Goal: Check status: Check status

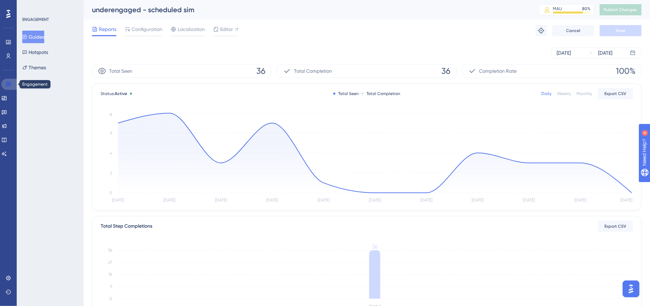
click at [11, 85] on icon at bounding box center [9, 84] width 6 height 6
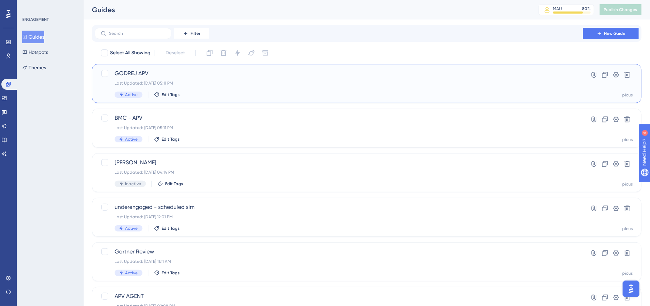
click at [193, 76] on span "GODREJ APV" at bounding box center [339, 73] width 449 height 8
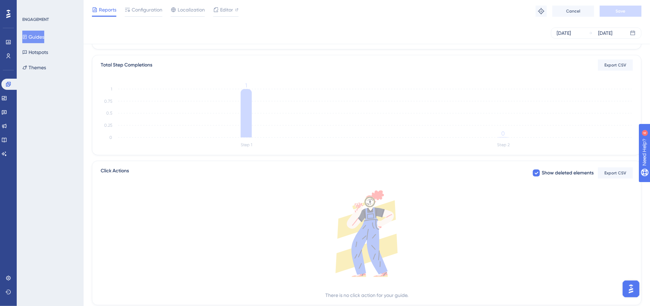
scroll to position [180, 0]
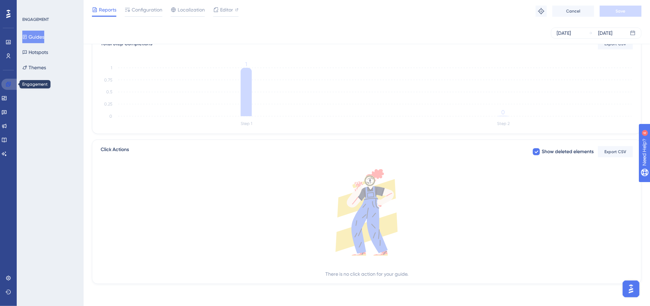
click at [13, 84] on link at bounding box center [9, 84] width 17 height 11
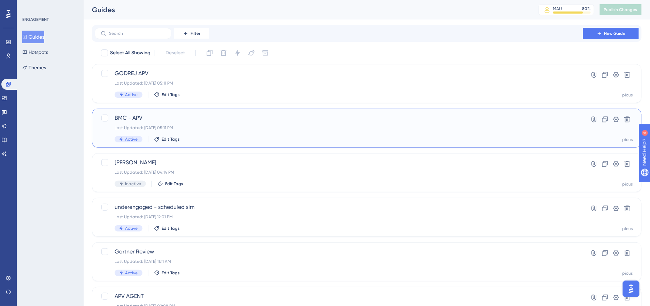
click at [182, 124] on div "BMC - APV Last Updated: [DATE] 05:11 PM Active Edit Tags" at bounding box center [339, 128] width 449 height 29
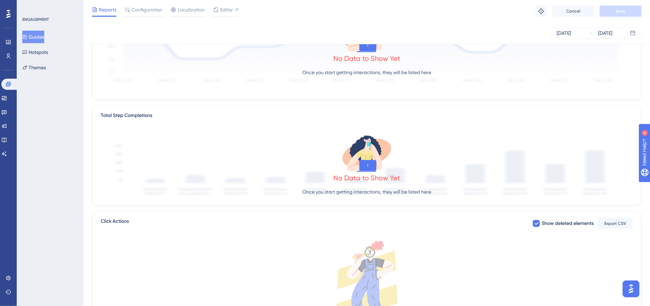
scroll to position [120, 0]
